Goal: Navigation & Orientation: Find specific page/section

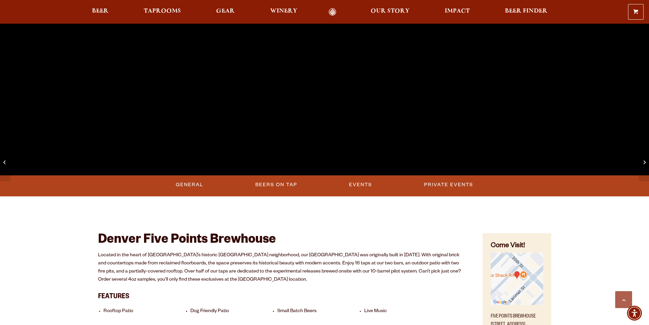
scroll to position [216, 0]
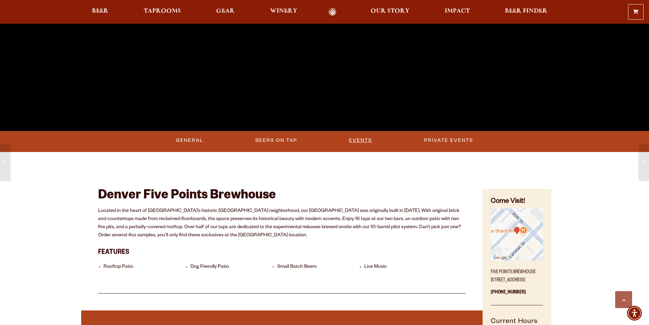
click at [359, 141] on link "Events" at bounding box center [361, 141] width 28 height 16
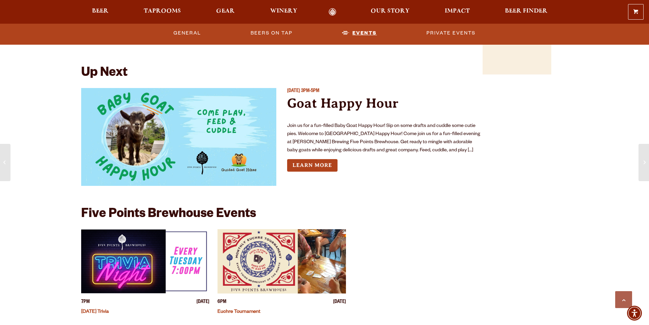
scroll to position [662, 0]
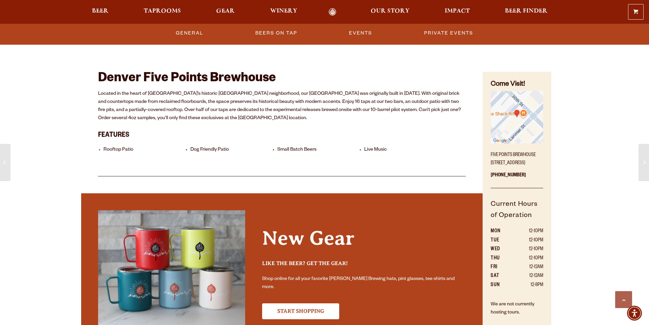
scroll to position [205, 0]
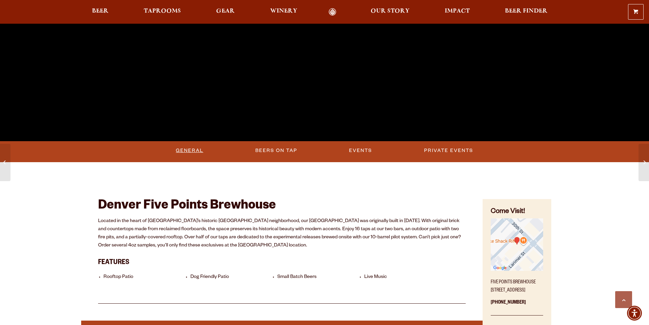
click at [196, 144] on link "General" at bounding box center [189, 151] width 33 height 16
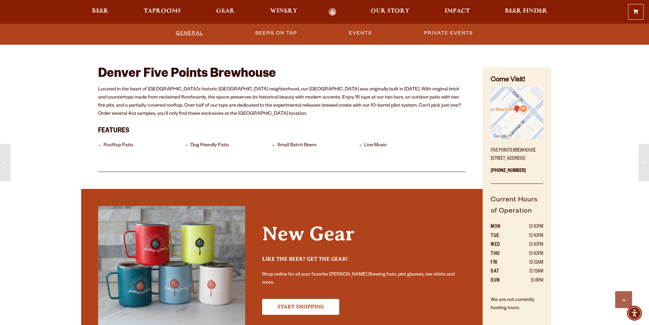
scroll to position [209, 0]
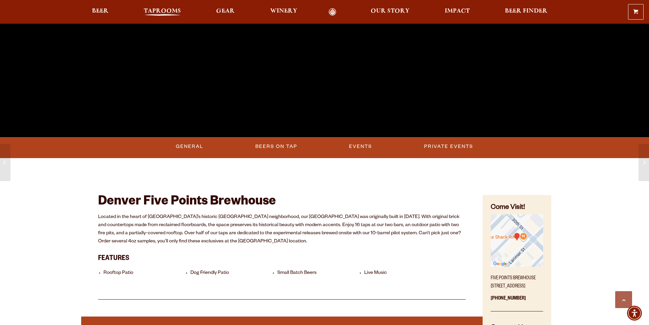
click at [173, 8] on span "Taprooms" at bounding box center [162, 10] width 37 height 5
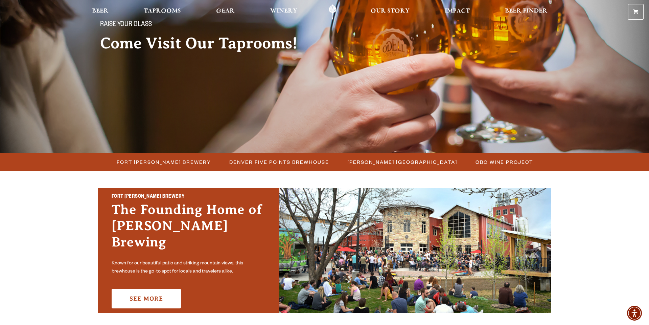
scroll to position [129, 0]
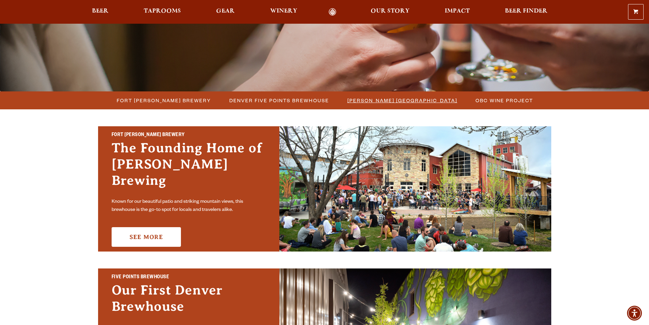
click at [409, 103] on span "[PERSON_NAME] [GEOGRAPHIC_DATA]" at bounding box center [403, 100] width 110 height 10
click at [252, 98] on span "Denver Five Points Brewhouse" at bounding box center [279, 100] width 100 height 10
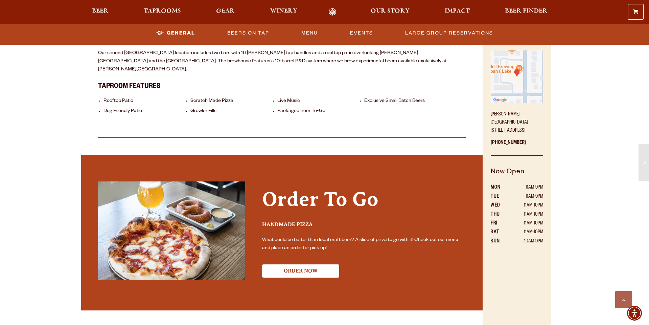
scroll to position [342, 0]
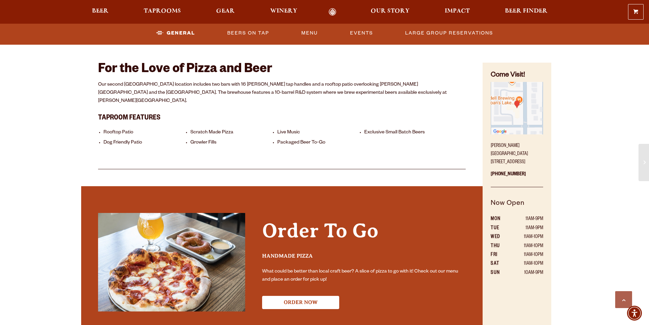
click at [229, 150] on div "For the Love of Pizza and Beer Our second Denver location includes two bars wit…" at bounding box center [282, 107] width 368 height 126
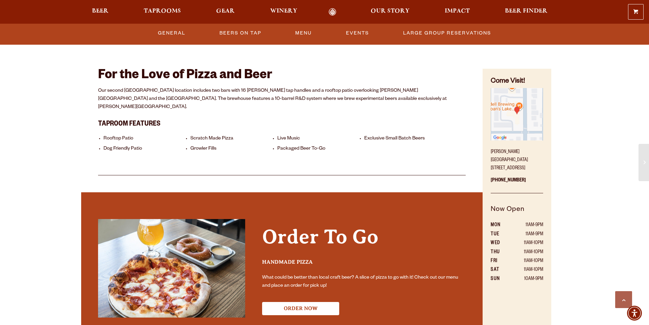
scroll to position [335, 0]
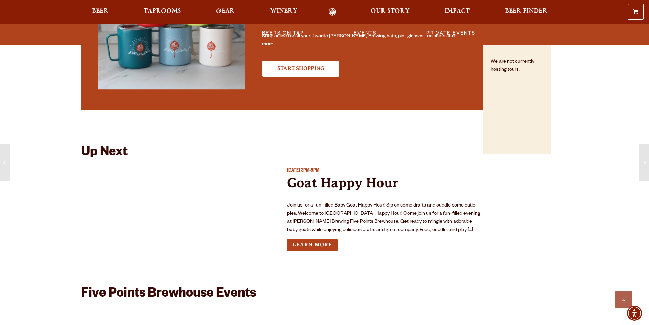
scroll to position [638, 0]
